Goal: Information Seeking & Learning: Learn about a topic

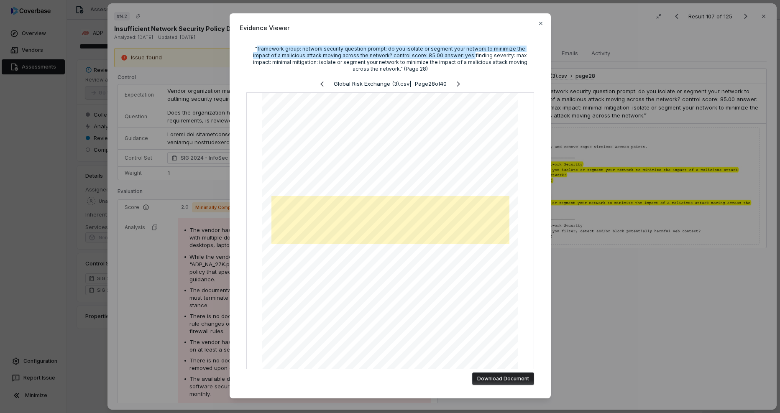
scroll to position [1900, 0]
click at [630, 271] on div "Evidence Viewer "framework group: network security question prompt: do you isol…" at bounding box center [390, 206] width 780 height 413
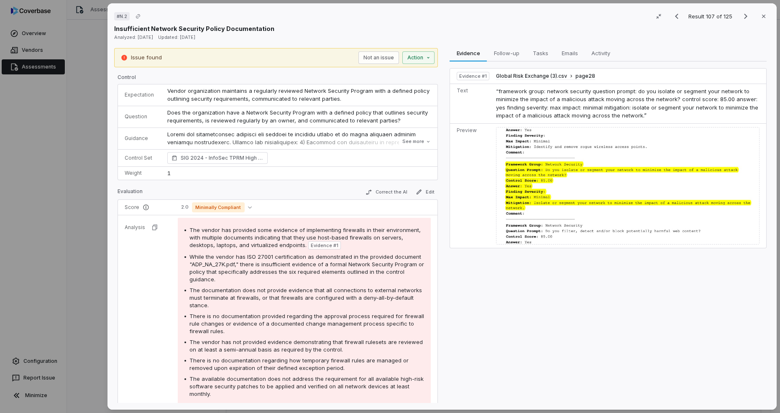
click at [333, 369] on span "There is no documentation regarding how temporary firewall rules are managed or…" at bounding box center [299, 364] width 219 height 14
click at [741, 17] on icon "Next result" at bounding box center [746, 16] width 10 height 10
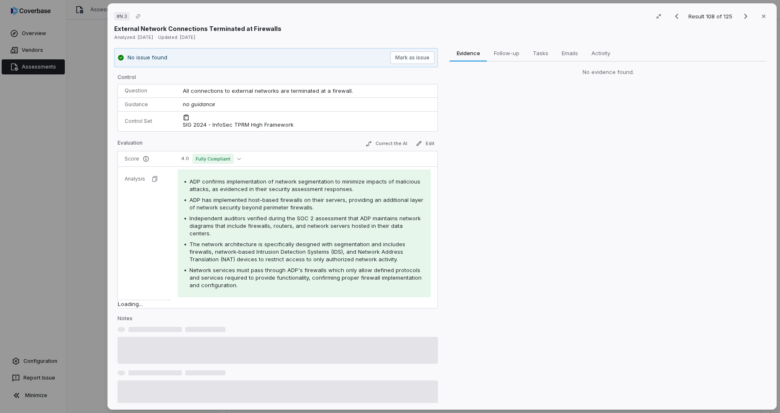
click at [290, 241] on span "The network architecture is specifically designed with segmentation and include…" at bounding box center [298, 252] width 216 height 22
click at [744, 16] on icon "Next result" at bounding box center [745, 16] width 3 height 5
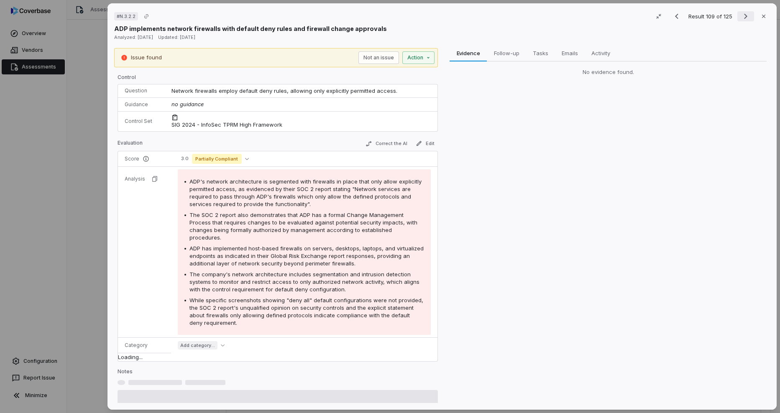
drag, startPoint x: 759, startPoint y: 15, endPoint x: 747, endPoint y: 18, distance: 12.5
click at [761, 15] on icon "button" at bounding box center [764, 16] width 7 height 7
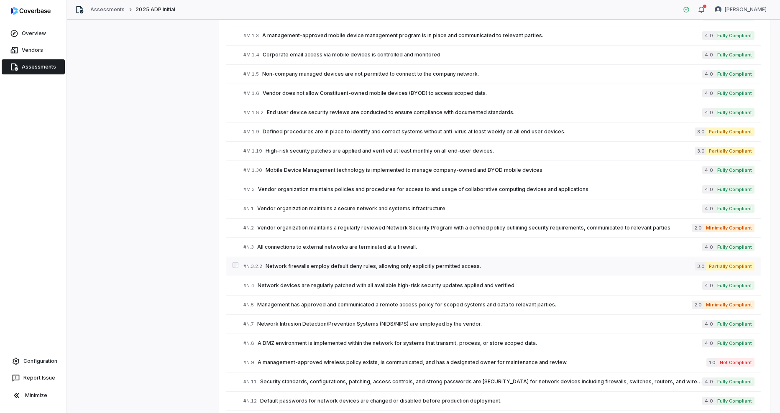
click at [331, 267] on span "Network firewalls employ default deny rules, allowing only explicitly permitted…" at bounding box center [480, 266] width 429 height 7
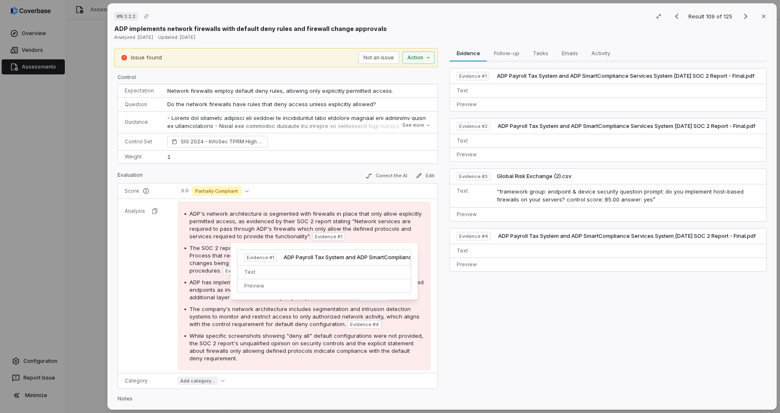
click at [274, 221] on span "ADP's network architecture is segmented with firewalls in place that only allow…" at bounding box center [306, 224] width 232 height 29
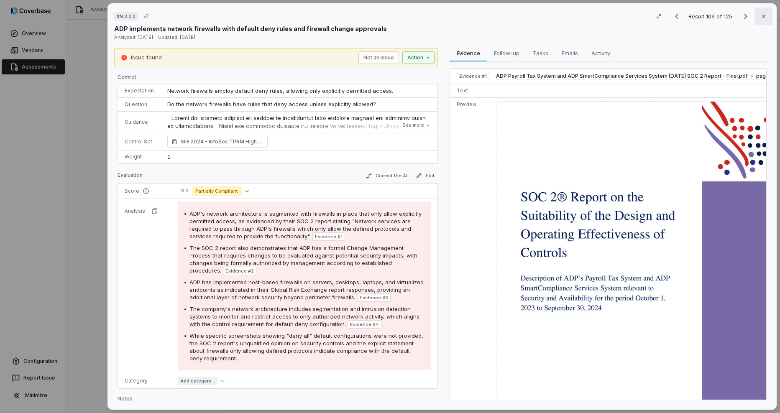
click at [761, 15] on icon "button" at bounding box center [764, 16] width 7 height 7
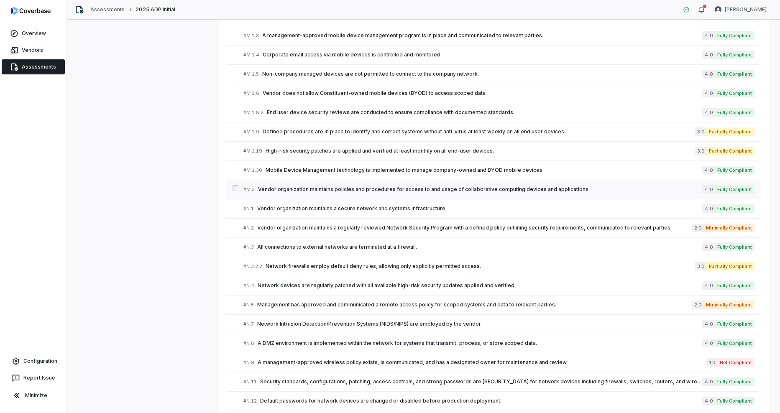
click at [308, 194] on link "# M.3 Vendor organization maintains policies and procedures for access to and u…" at bounding box center [499, 189] width 511 height 19
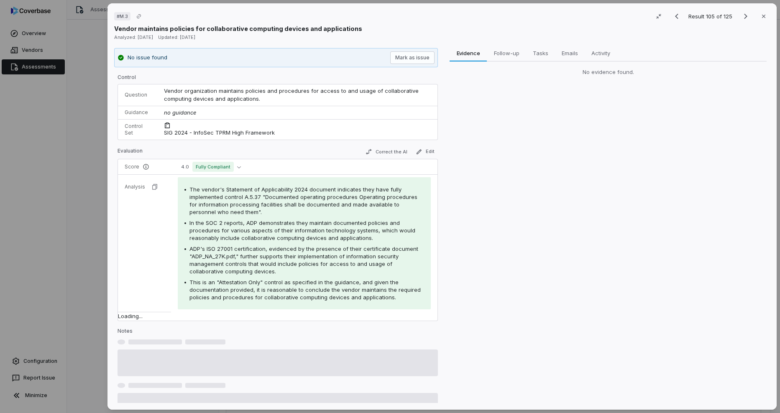
click at [295, 194] on span "The vendor's Statement of Applicability 2024 document indicates they have fully…" at bounding box center [304, 200] width 228 height 29
click at [287, 207] on span "The vendor's Statement of Applicability 2024 document indicates they have fully…" at bounding box center [304, 200] width 228 height 29
click at [761, 16] on icon "button" at bounding box center [764, 16] width 7 height 7
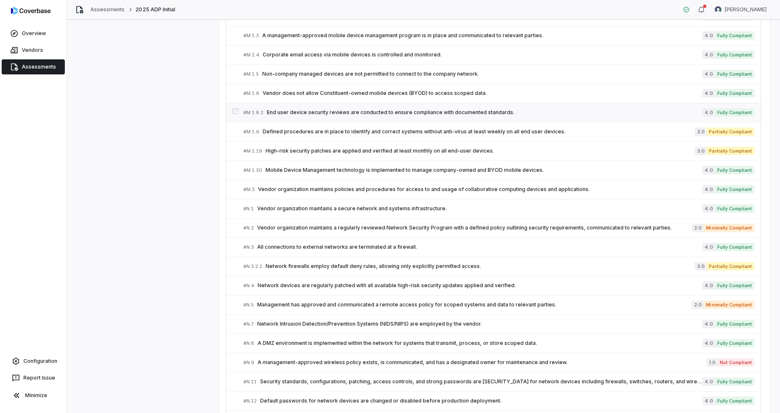
click at [340, 121] on link "# M.1.8.2 End user device security reviews are conducted to ensure compliance w…" at bounding box center [499, 112] width 511 height 19
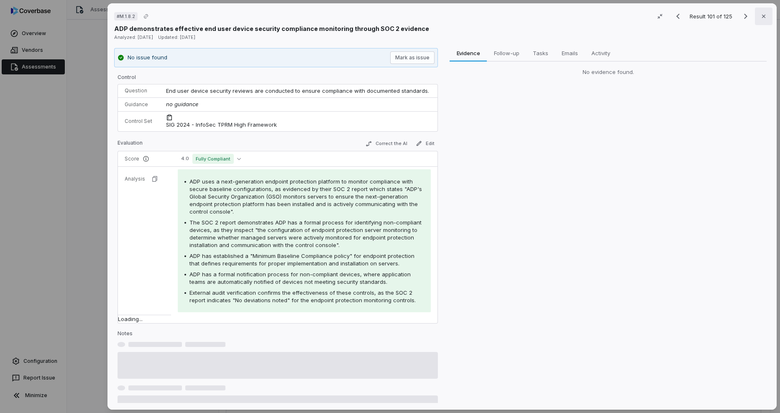
click at [764, 18] on button "Close" at bounding box center [764, 17] width 18 height 18
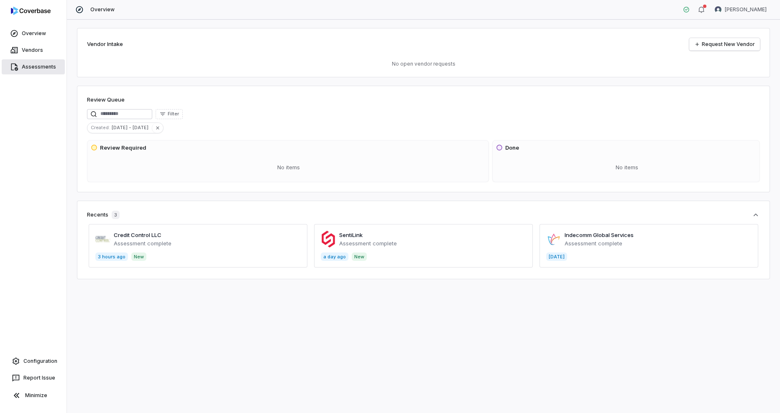
click at [29, 70] on link "Assessments" at bounding box center [33, 66] width 63 height 15
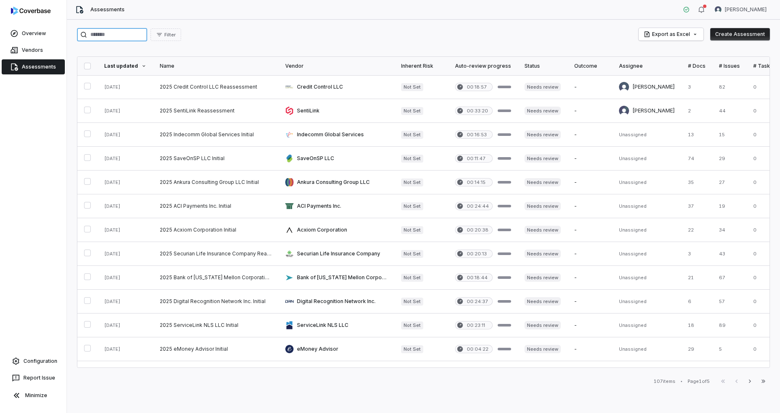
click at [124, 30] on input "search" at bounding box center [112, 34] width 70 height 13
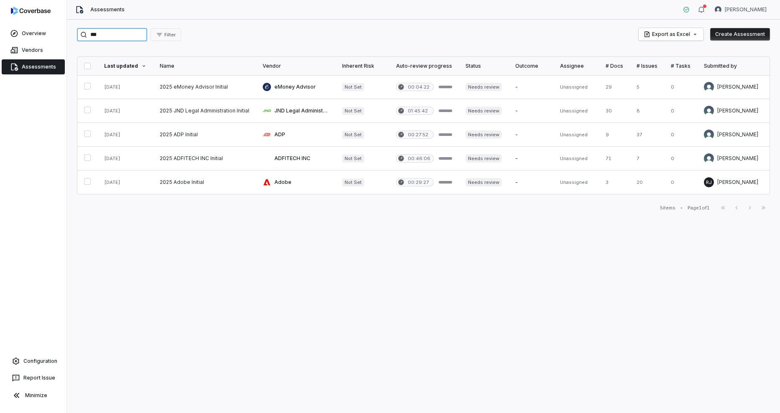
type input "***"
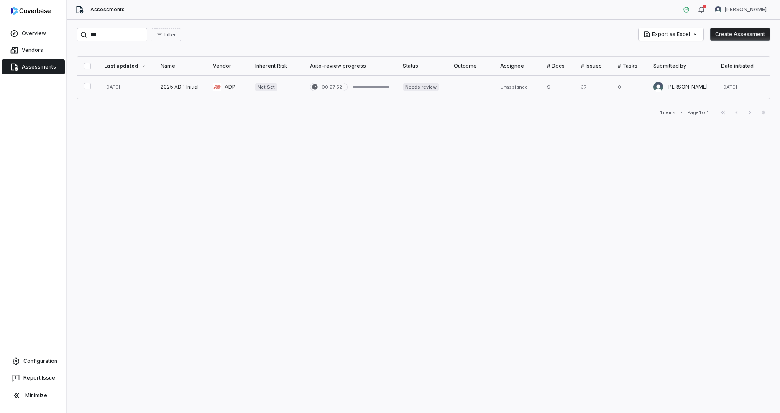
click at [122, 86] on link at bounding box center [125, 86] width 56 height 23
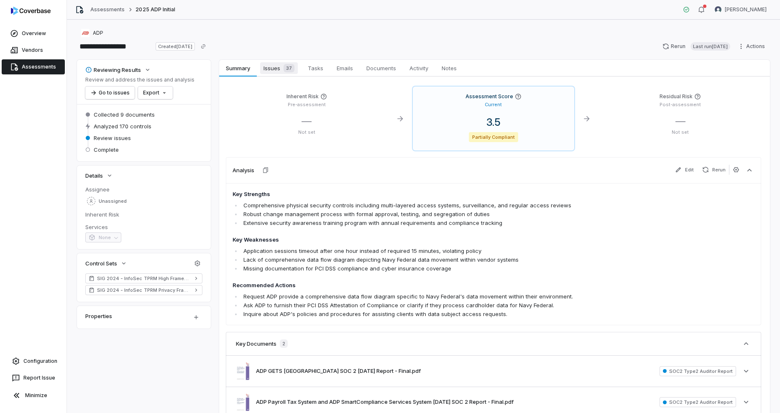
click at [276, 72] on span "Issues 37" at bounding box center [279, 68] width 38 height 12
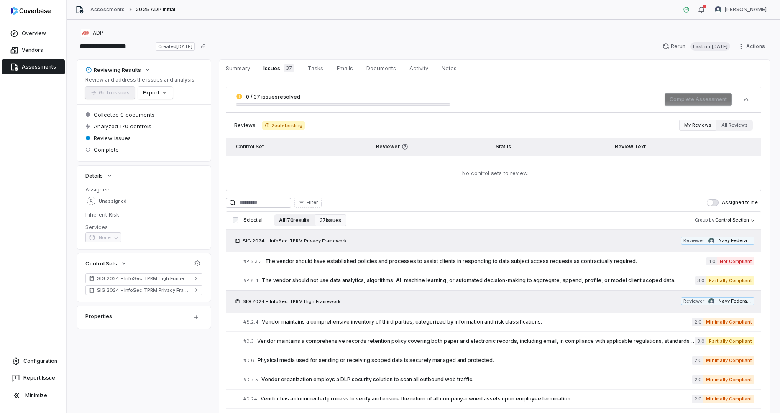
click at [296, 223] on button "All 170 results" at bounding box center [294, 221] width 40 height 12
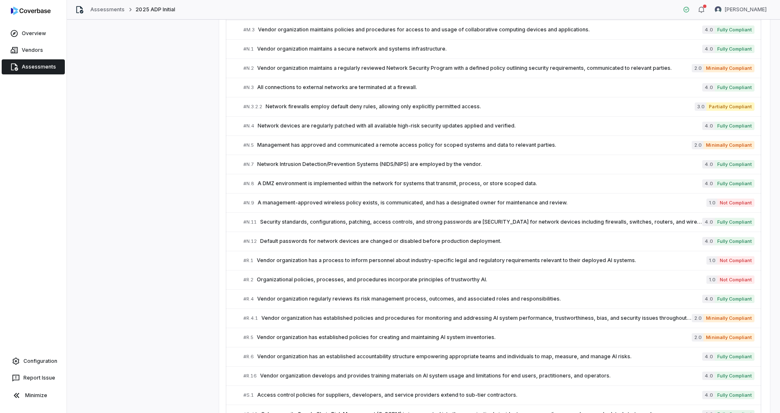
scroll to position [2013, 0]
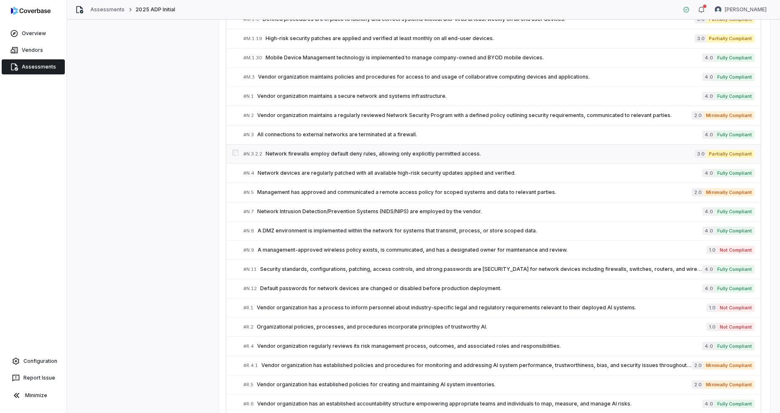
click at [356, 152] on span "Network firewalls employ default deny rules, allowing only explicitly permitted…" at bounding box center [480, 154] width 429 height 7
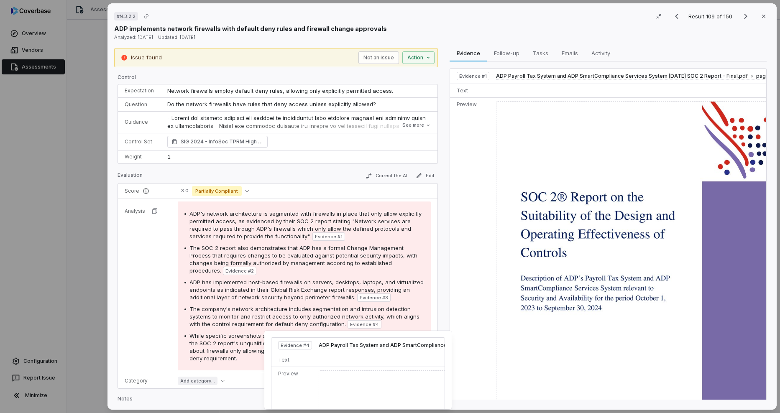
click at [233, 331] on div "ADP's network architecture is segmented with firewalls in place that only allow…" at bounding box center [305, 286] width 240 height 152
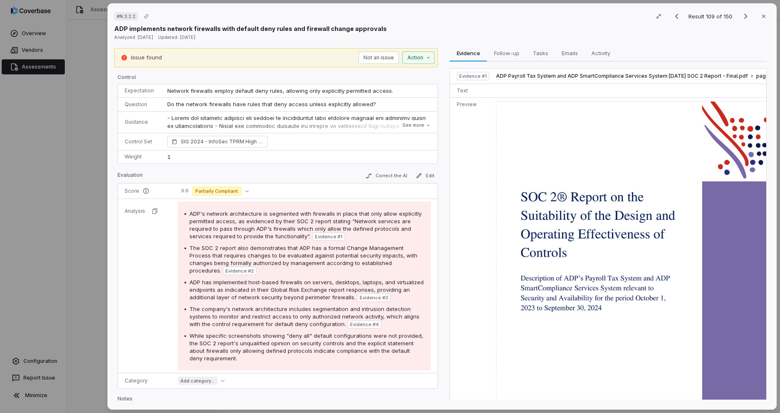
scroll to position [39, 0]
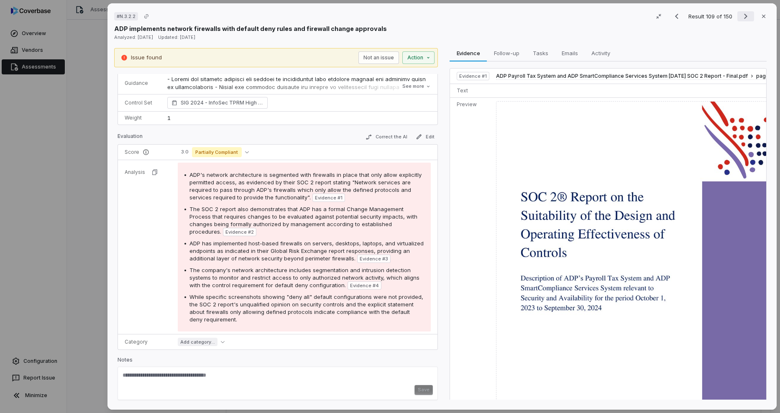
click at [744, 20] on icon "Next result" at bounding box center [746, 16] width 10 height 10
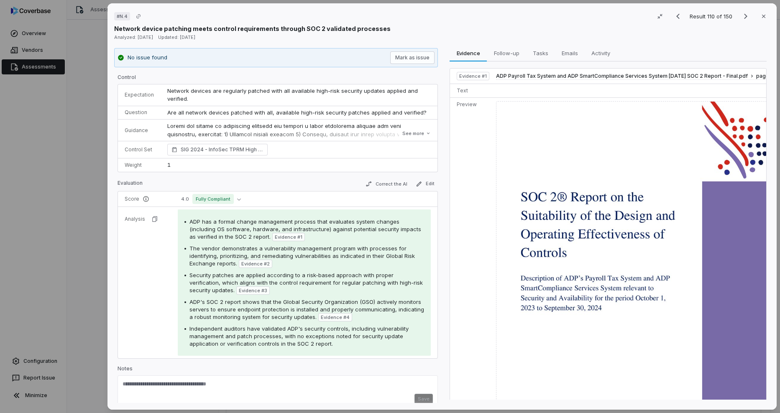
click at [197, 230] on span "ADP has a formal change management process that evaluates system changes (inclu…" at bounding box center [306, 229] width 232 height 22
click at [761, 16] on icon "button" at bounding box center [764, 16] width 7 height 7
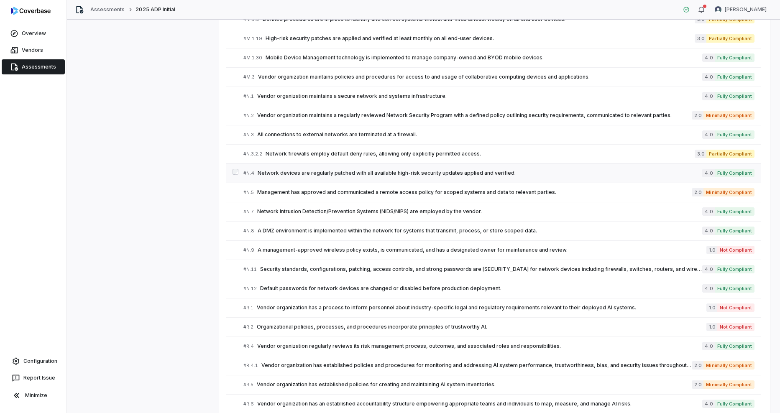
scroll to position [1971, 0]
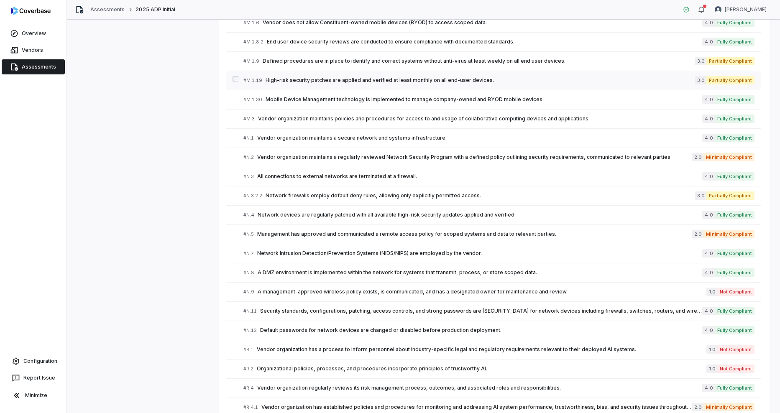
click at [293, 82] on span "High-risk security patches are applied and verified at least monthly on all end…" at bounding box center [480, 80] width 429 height 7
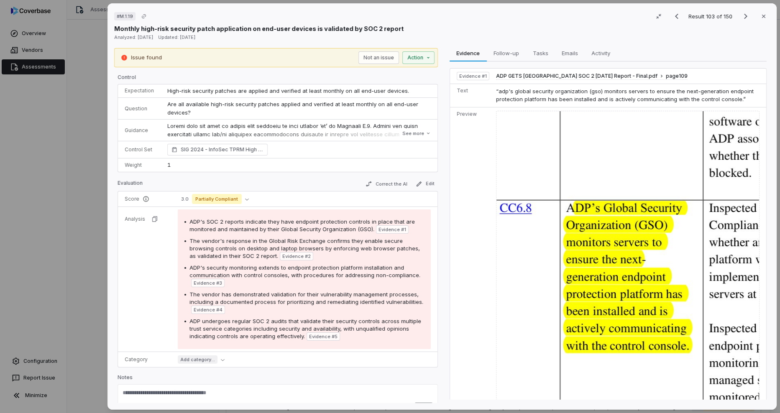
click at [761, 14] on icon "button" at bounding box center [764, 16] width 7 height 7
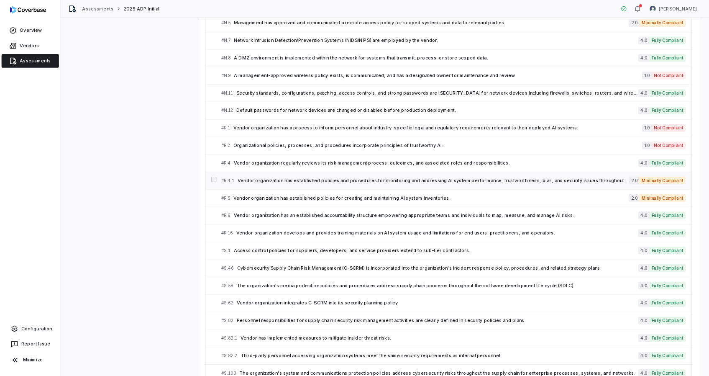
scroll to position [2139, 0]
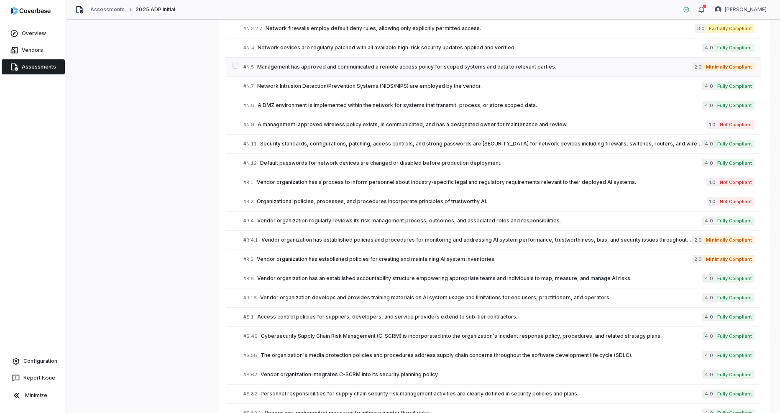
click at [277, 66] on span "Management has approved and communicated a remote access policy for scoped syst…" at bounding box center [474, 67] width 435 height 7
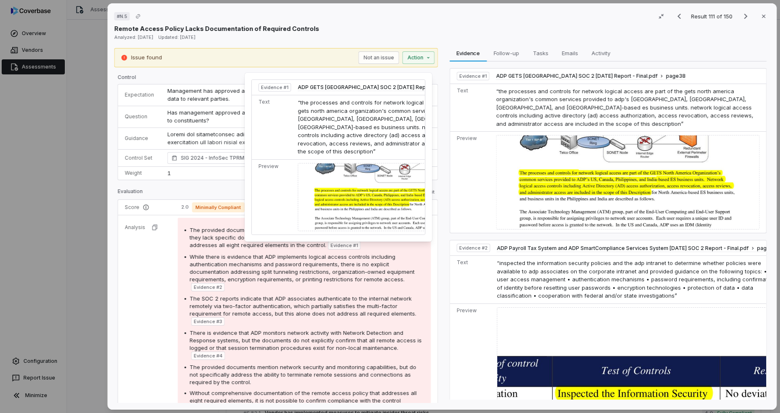
click at [218, 242] on span "The provided documents show evidence that ADP has network access controls, but …" at bounding box center [306, 238] width 232 height 22
click at [344, 196] on img at bounding box center [393, 197] width 190 height 68
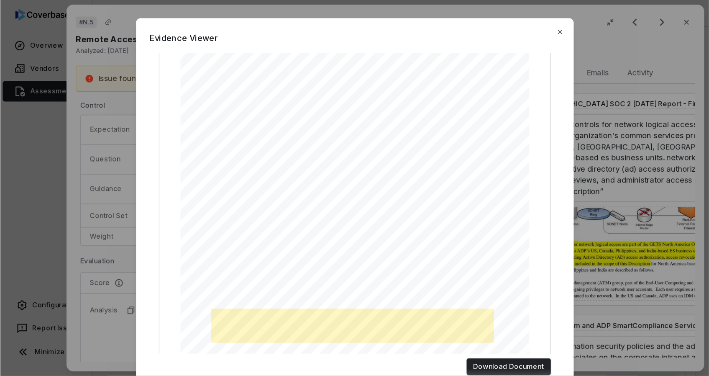
scroll to position [84, 0]
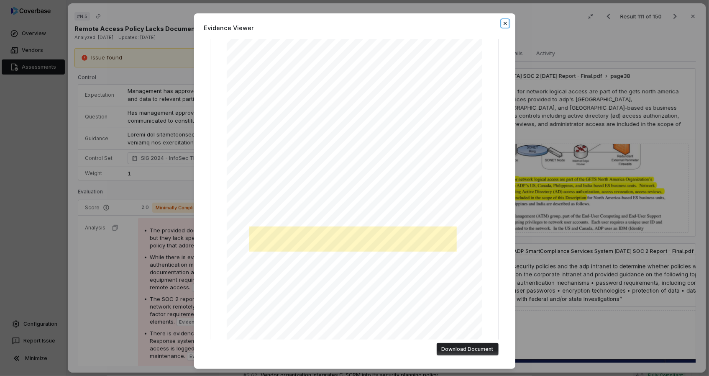
click at [504, 23] on icon "button" at bounding box center [504, 23] width 3 height 3
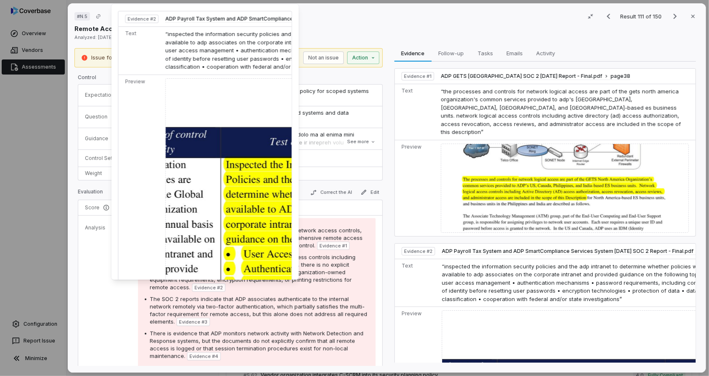
click at [226, 234] on img at bounding box center [306, 283] width 280 height 410
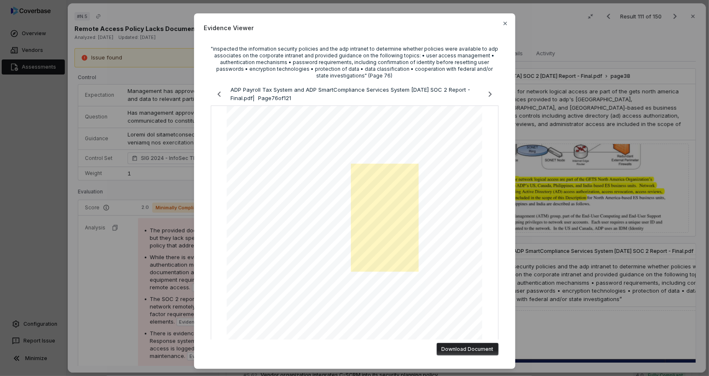
click at [144, 258] on div "Evidence Viewer "inspected the information security policies and the adp intran…" at bounding box center [354, 188] width 709 height 376
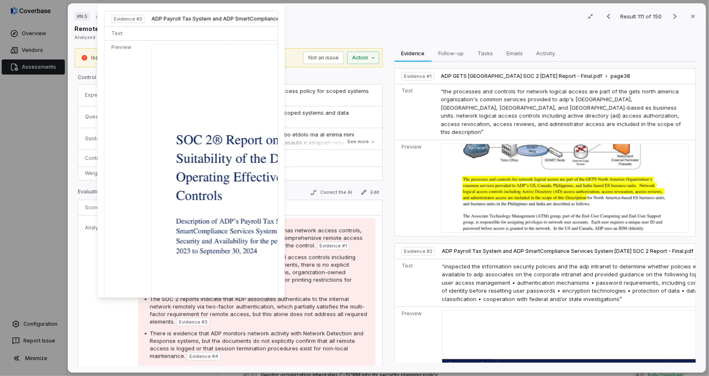
scroll to position [38, 0]
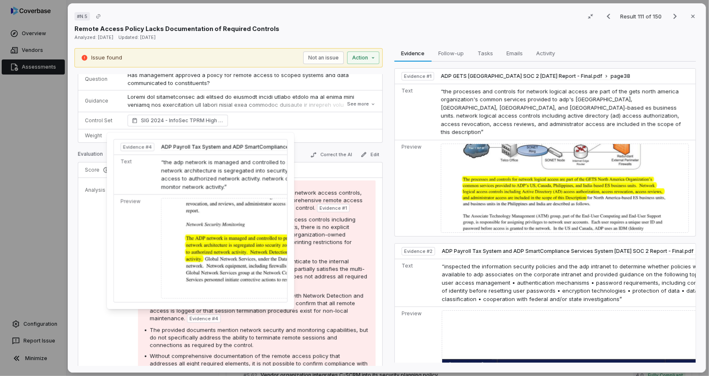
click at [221, 268] on img at bounding box center [302, 248] width 280 height 100
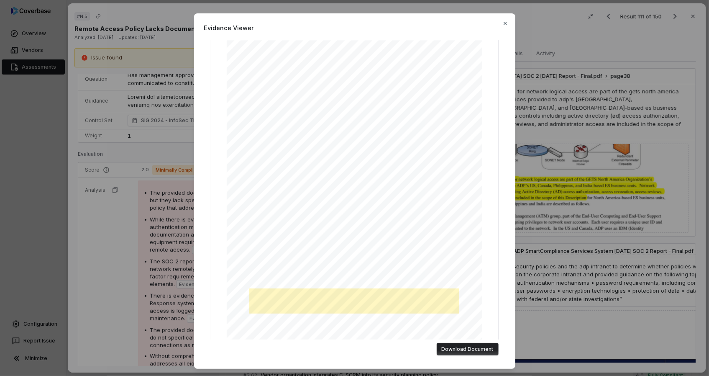
scroll to position [91, 0]
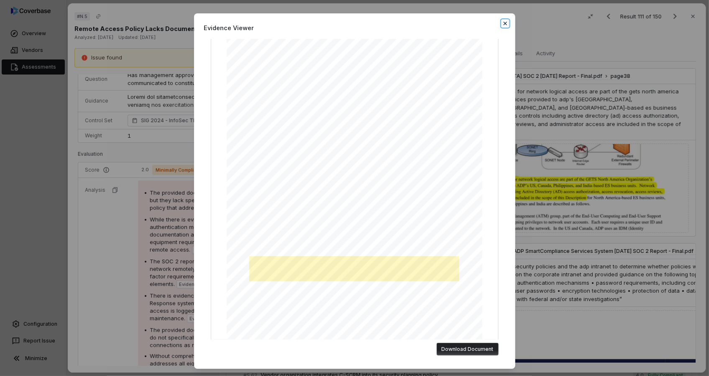
click at [505, 23] on icon "button" at bounding box center [505, 23] width 7 height 7
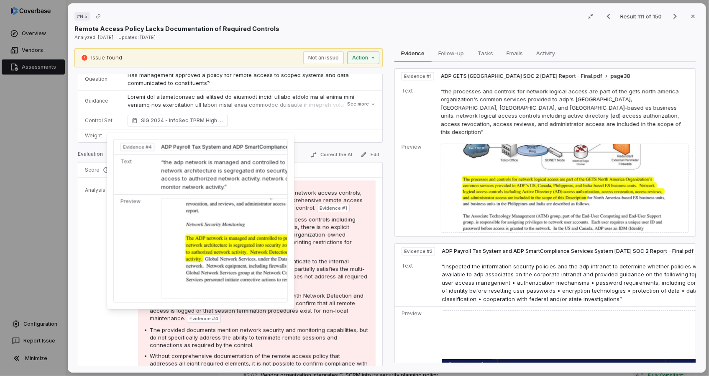
click at [222, 266] on img at bounding box center [302, 248] width 280 height 100
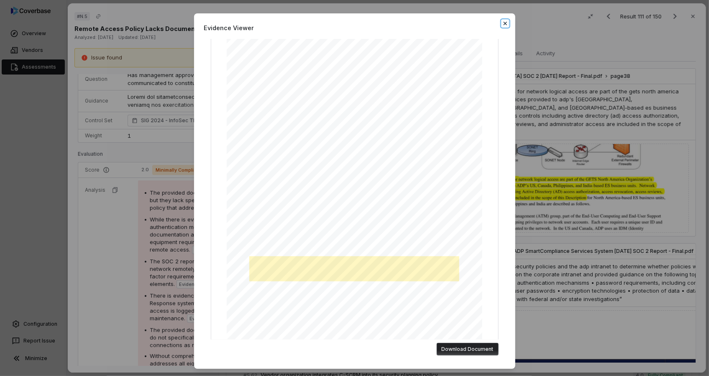
click at [505, 24] on icon "button" at bounding box center [505, 23] width 7 height 7
